Goal: Task Accomplishment & Management: Manage account settings

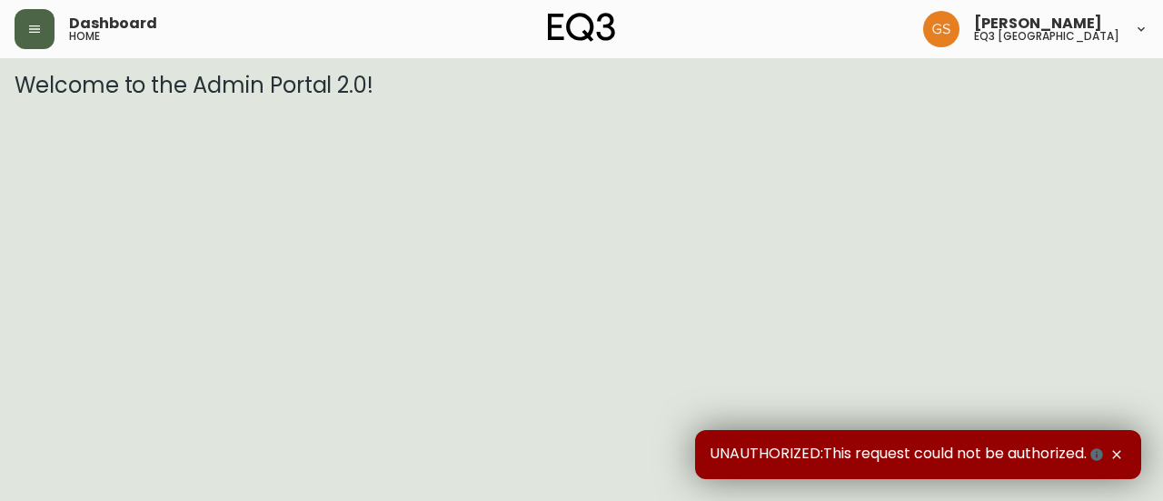
click at [29, 41] on button "button" at bounding box center [35, 29] width 40 height 40
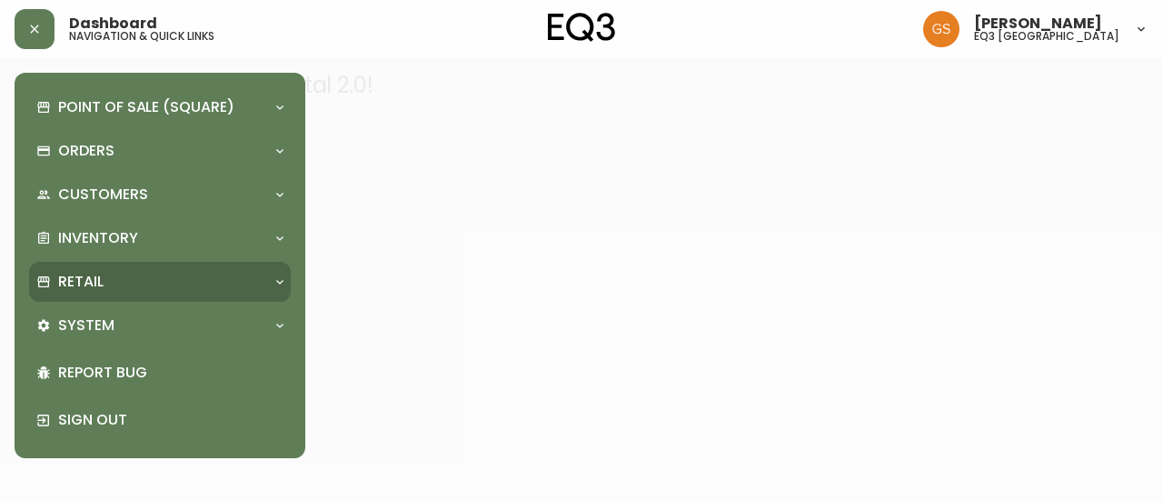
click at [275, 277] on icon at bounding box center [280, 282] width 15 height 15
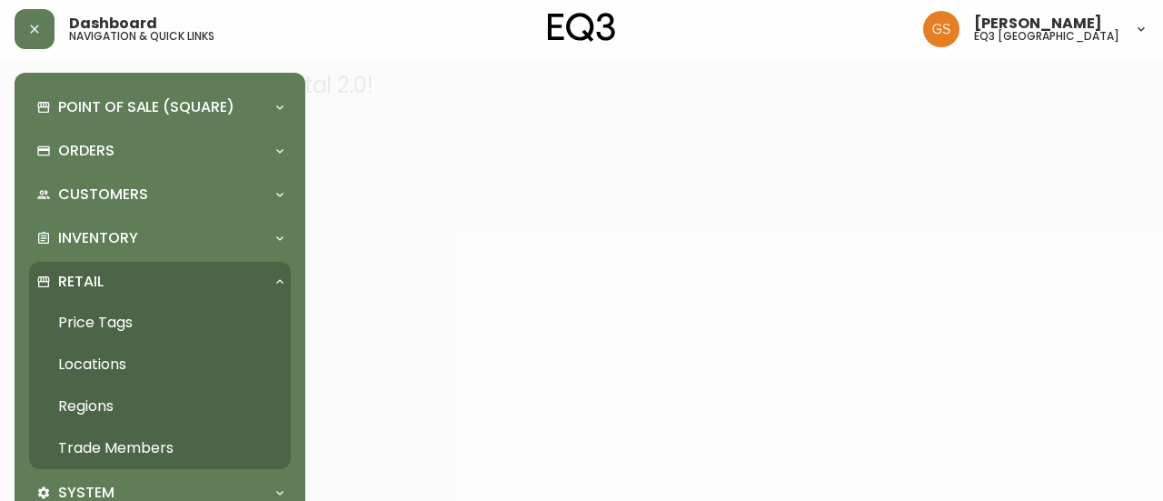
click at [169, 441] on link "Trade Members" at bounding box center [160, 448] width 262 height 42
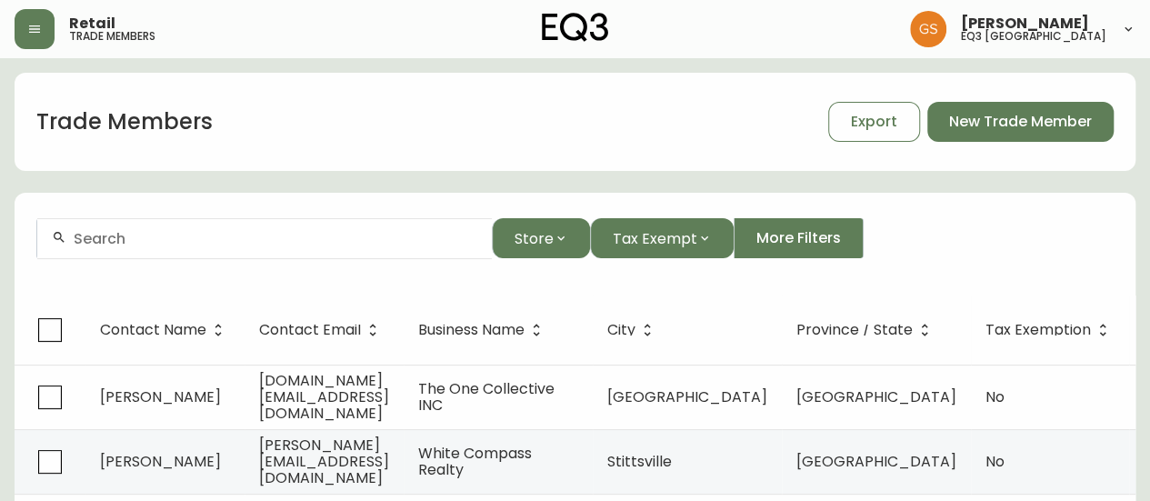
click at [374, 246] on div at bounding box center [264, 238] width 454 height 41
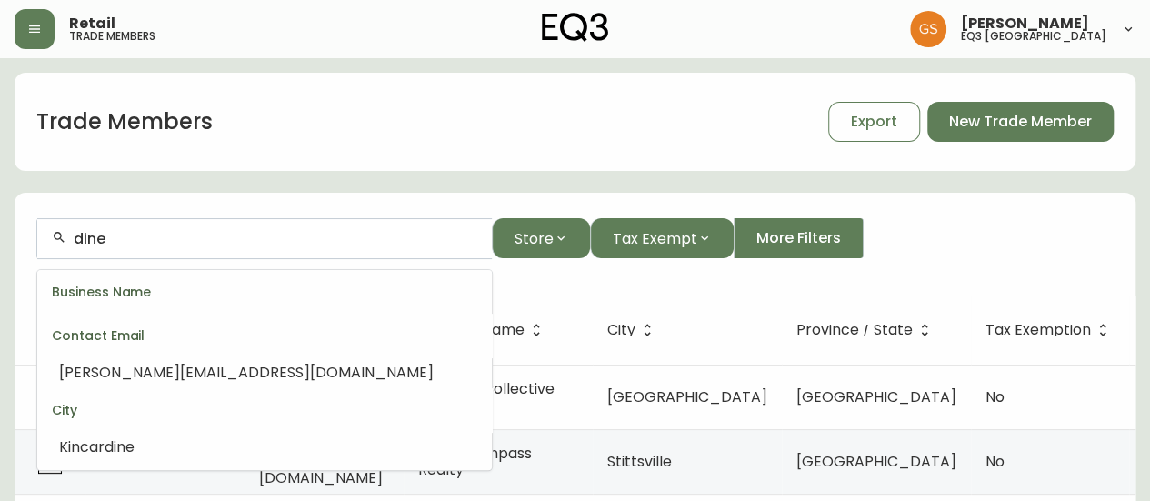
scroll to position [15, 0]
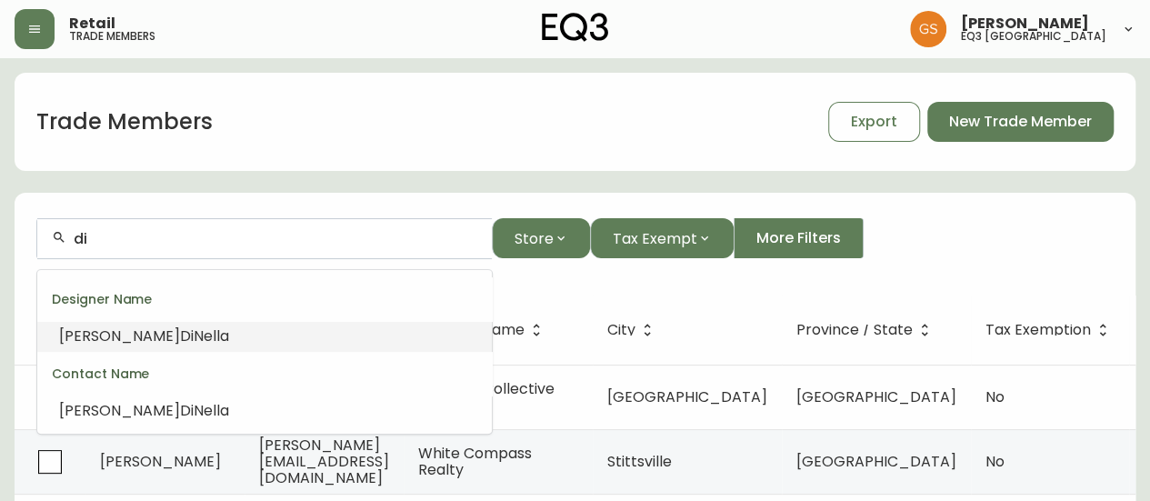
type input "d"
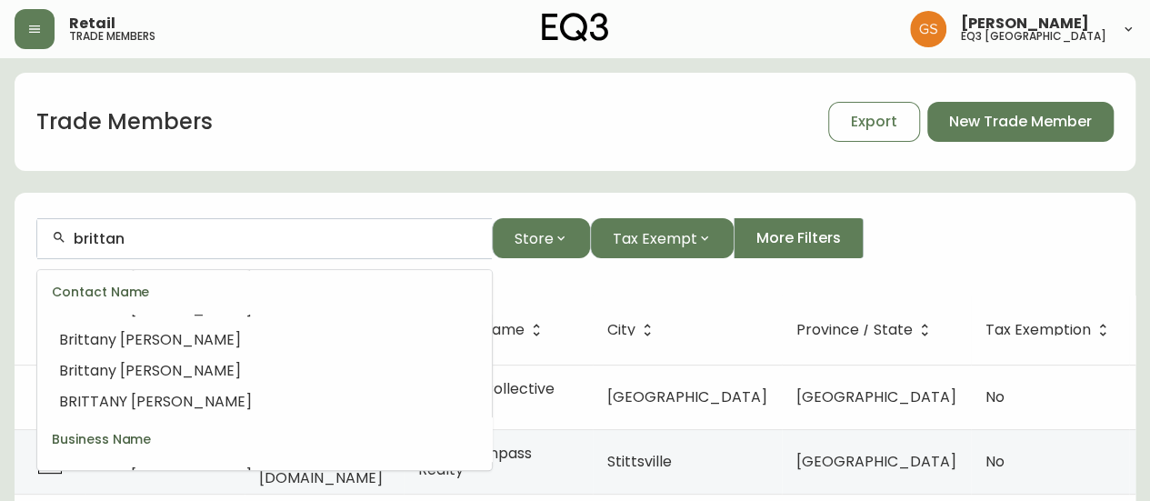
scroll to position [600, 0]
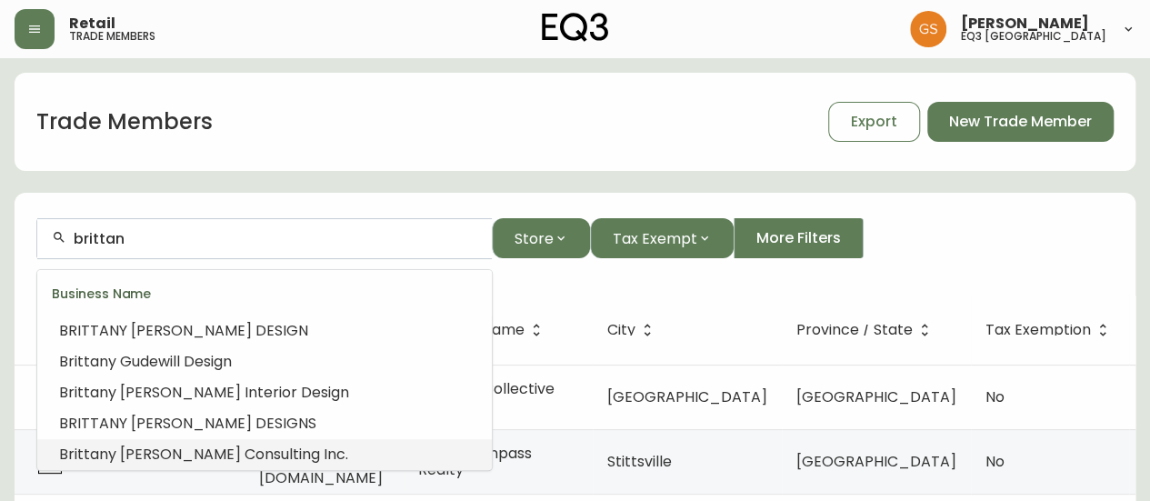
click at [276, 449] on span "y [PERSON_NAME] Consulting Inc." at bounding box center [228, 454] width 240 height 21
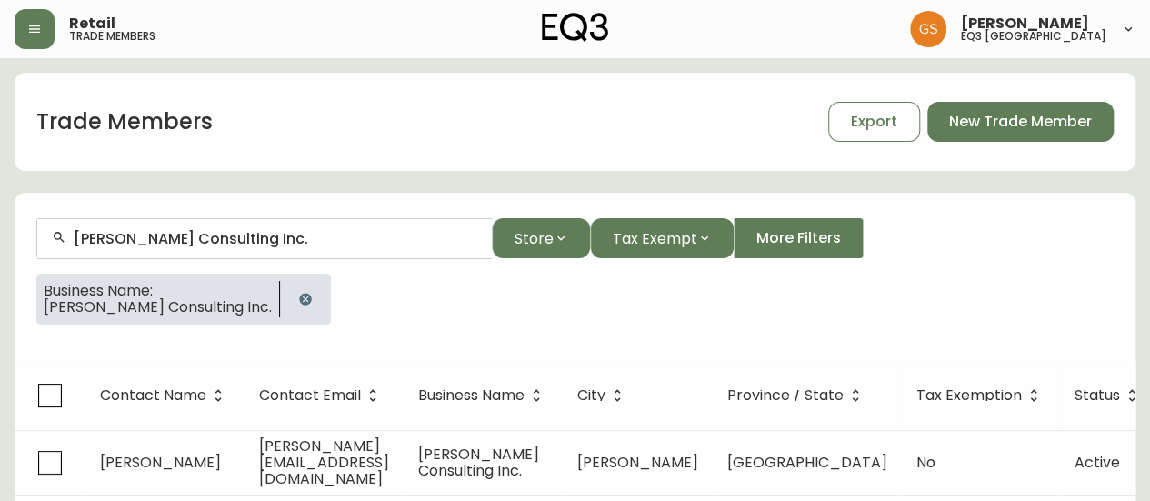
scroll to position [45, 0]
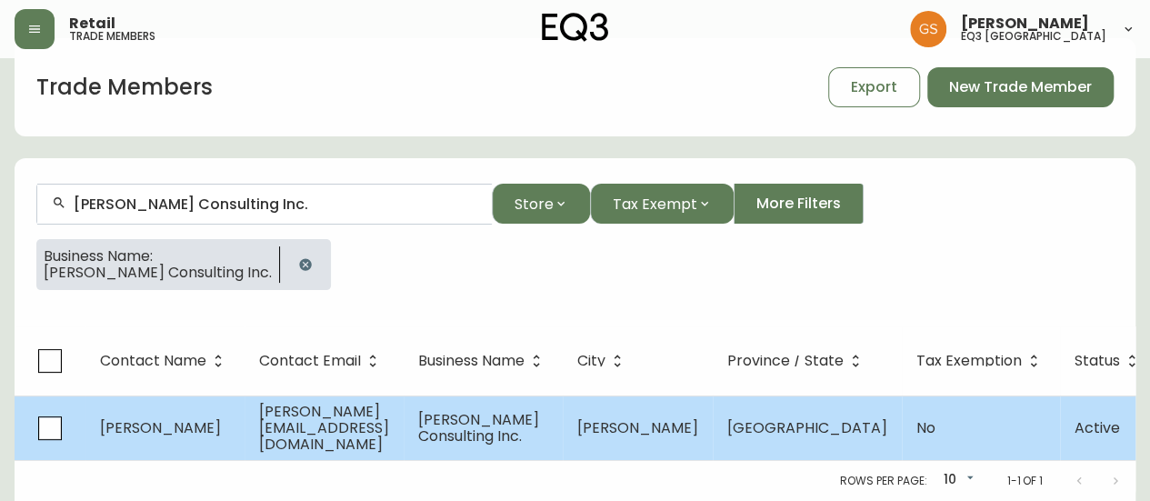
type input "[PERSON_NAME] Consulting Inc."
click at [513, 409] on span "[PERSON_NAME] Consulting Inc." at bounding box center [478, 427] width 121 height 37
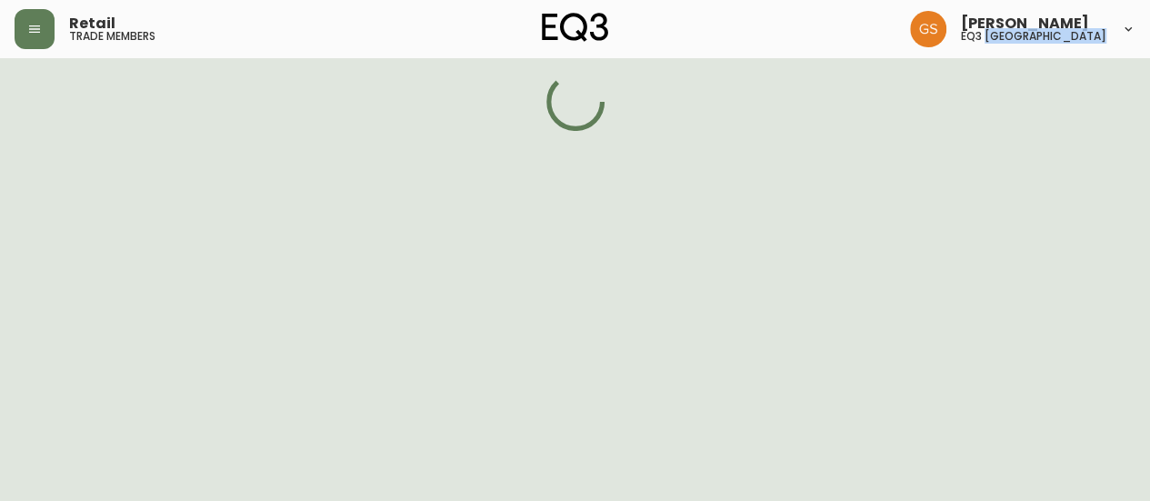
select select "ON"
select select "CA"
select select "CA_EN"
select select "Outreach from a Trade Rep"
select select "Interior Designer"
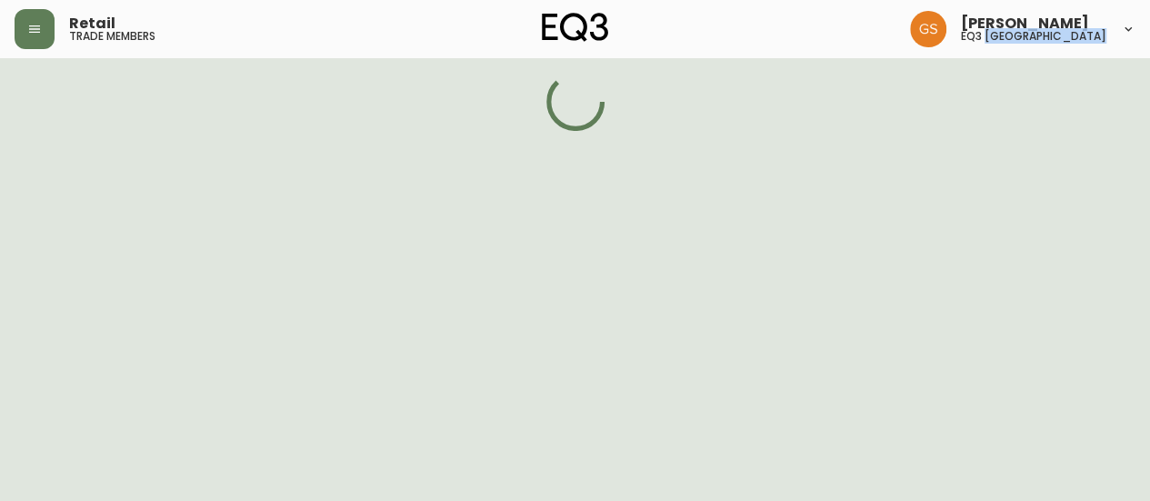
select select "false"
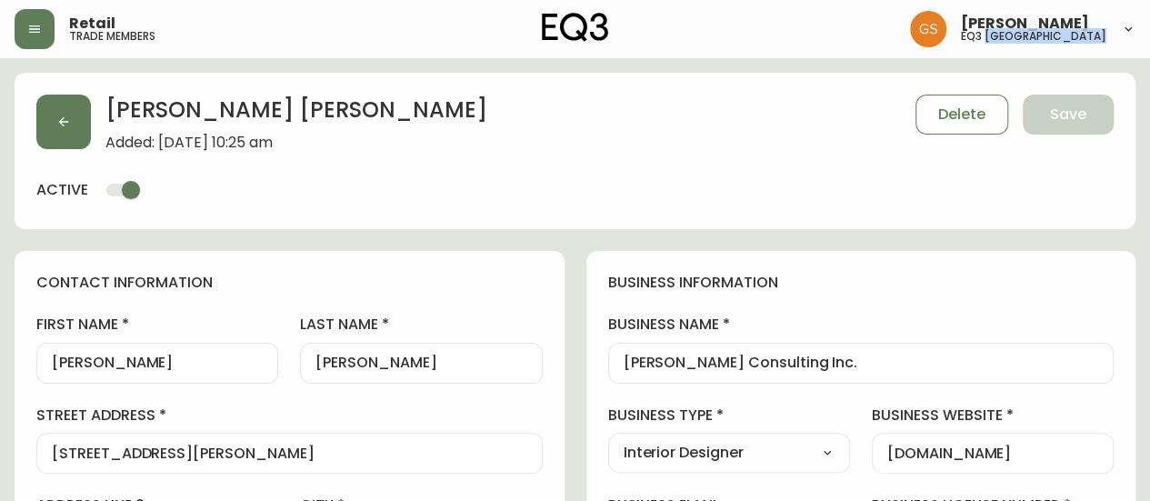
type input "EQ3 [GEOGRAPHIC_DATA]"
select select "cjw10z96q005b6gs00r6w7pwt"
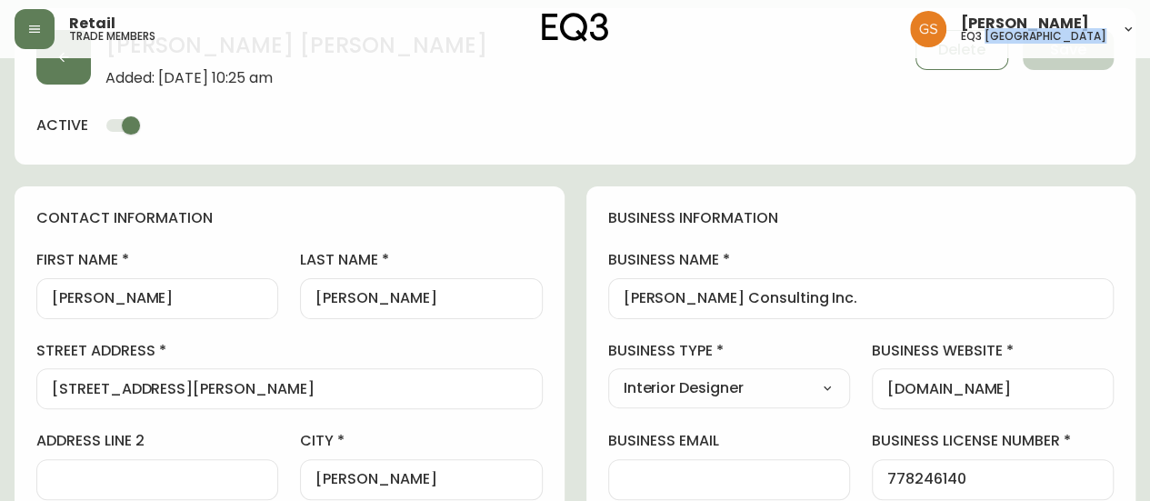
scroll to position [91, 0]
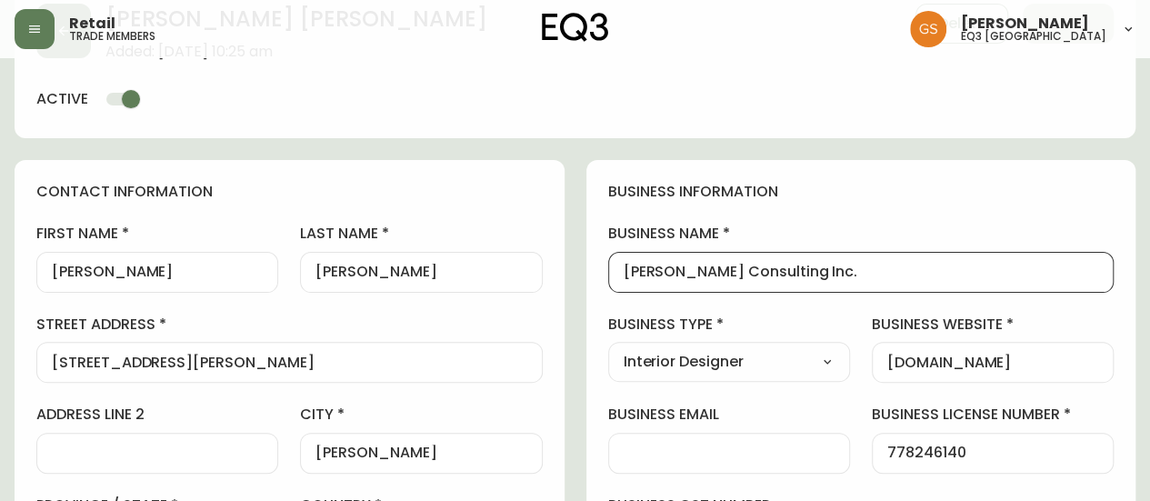
drag, startPoint x: 623, startPoint y: 270, endPoint x: 887, endPoint y: 250, distance: 265.3
click at [884, 255] on div "[PERSON_NAME] Consulting Inc." at bounding box center [861, 272] width 506 height 41
